Goal: Navigation & Orientation: Find specific page/section

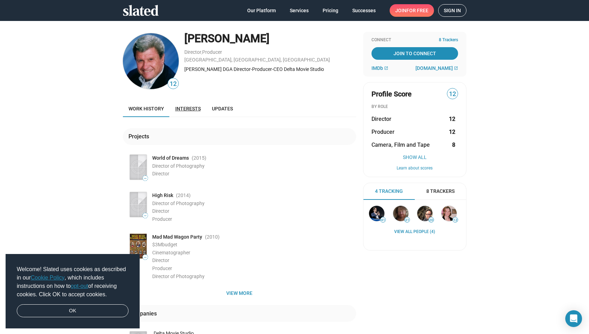
click at [190, 105] on link "Interests" at bounding box center [188, 108] width 37 height 17
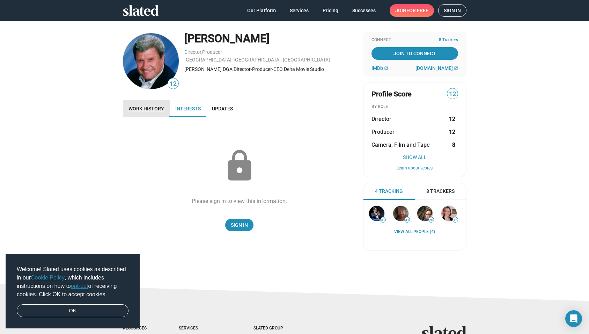
click at [146, 107] on span "Work history" at bounding box center [147, 109] width 36 height 6
